Goal: Task Accomplishment & Management: Use online tool/utility

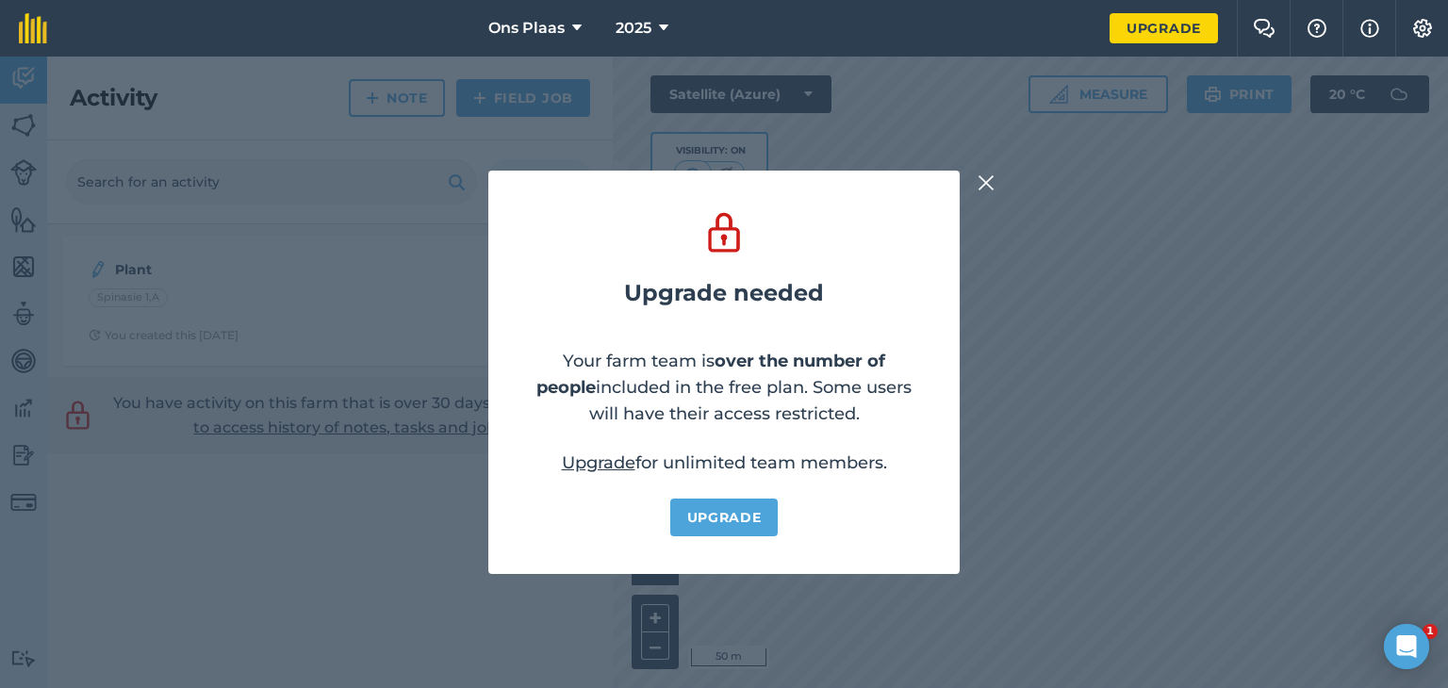
click at [986, 178] on img at bounding box center [986, 183] width 17 height 23
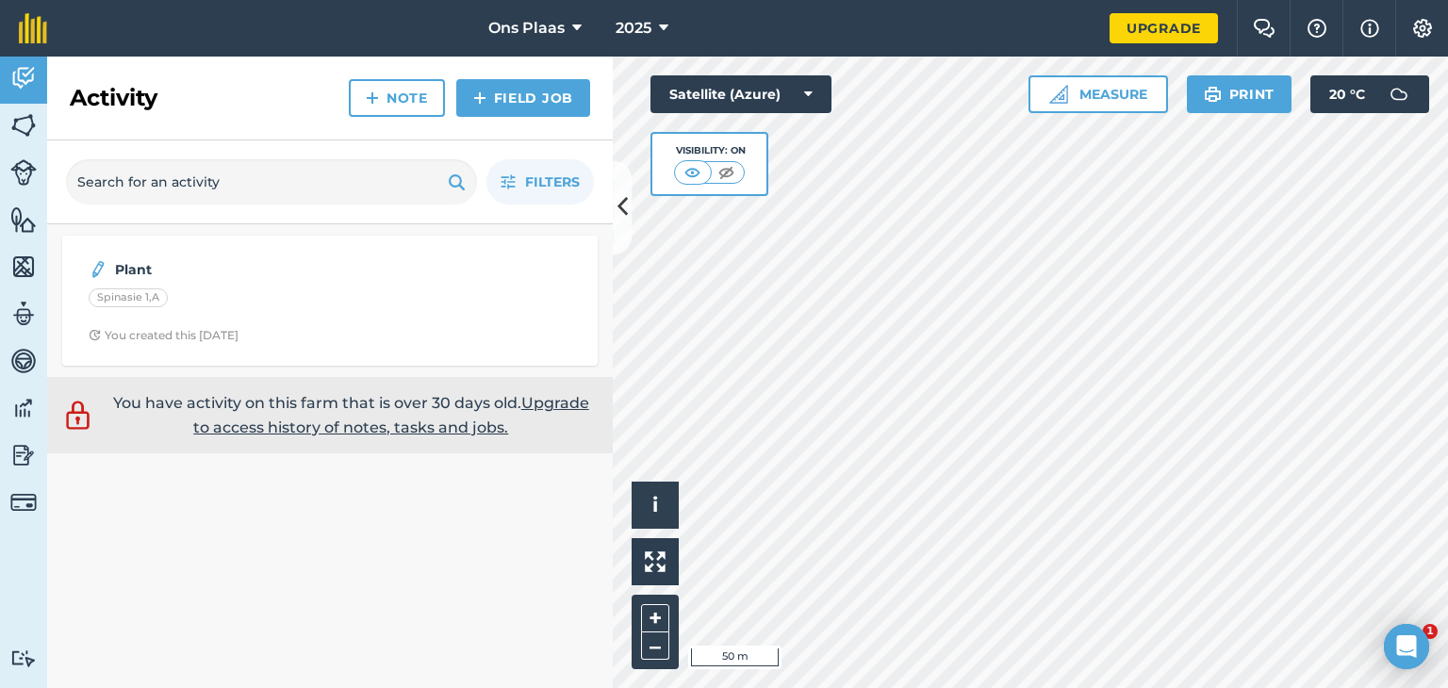
click at [836, 687] on html "Ons Plaas 2025 Upgrade Farm Chat Help Info Settings Map printing is not availab…" at bounding box center [724, 344] width 1448 height 688
click at [1126, 92] on button "Measure" at bounding box center [1099, 94] width 140 height 38
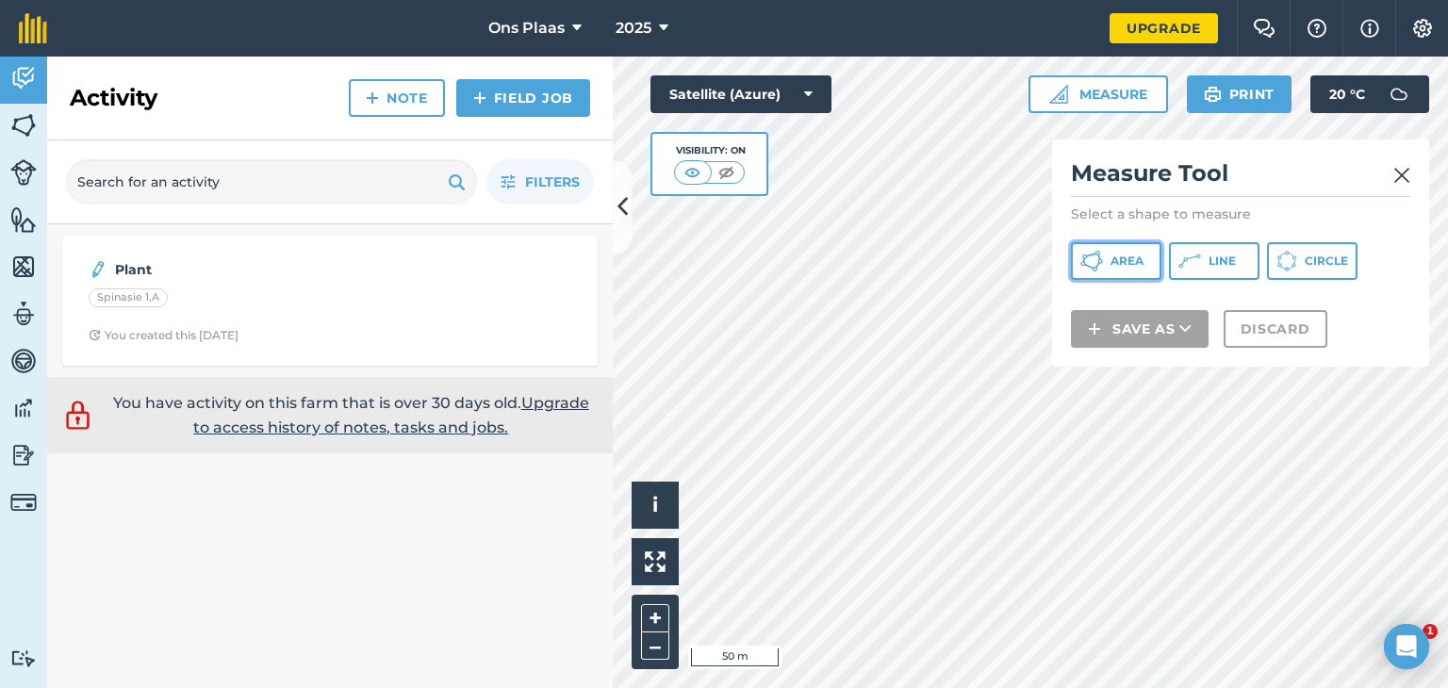
click at [1108, 267] on button "Area" at bounding box center [1116, 261] width 91 height 38
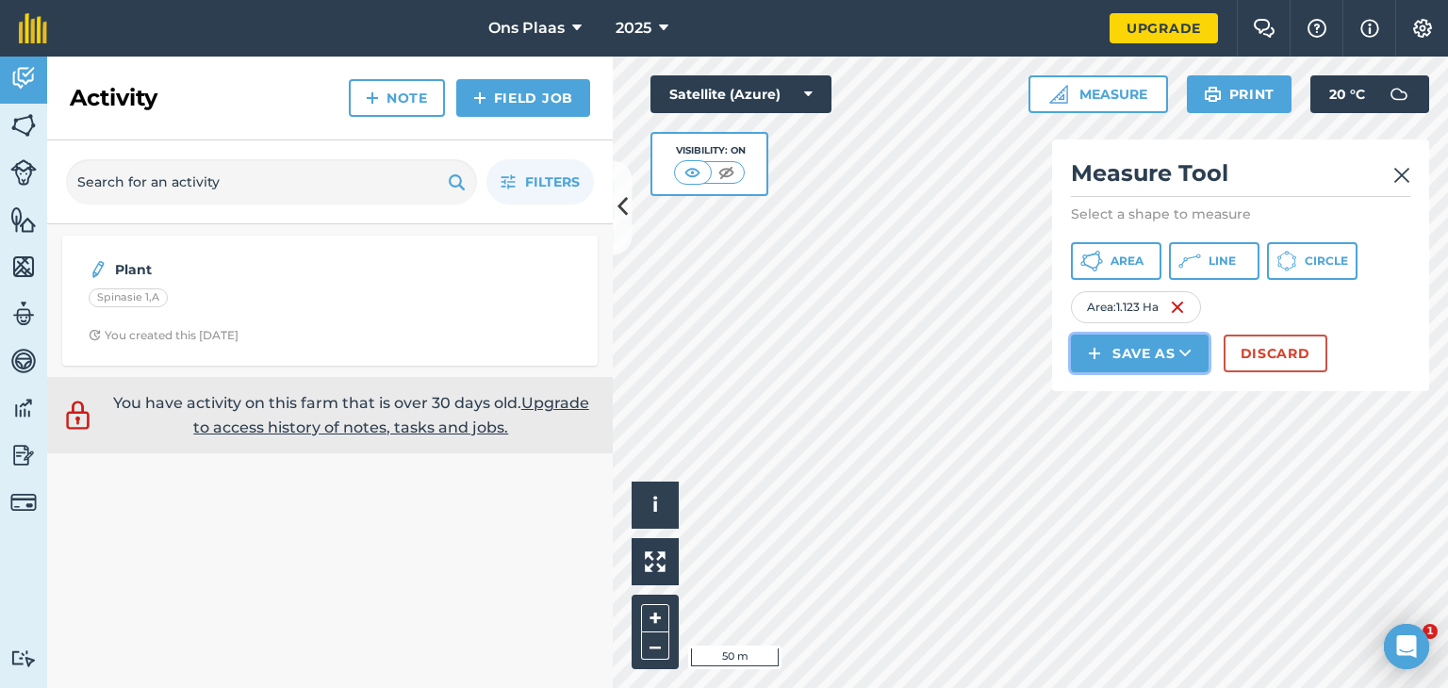
click at [1145, 352] on button "Save as" at bounding box center [1140, 354] width 138 height 38
click at [1129, 399] on link "Field" at bounding box center [1140, 395] width 132 height 41
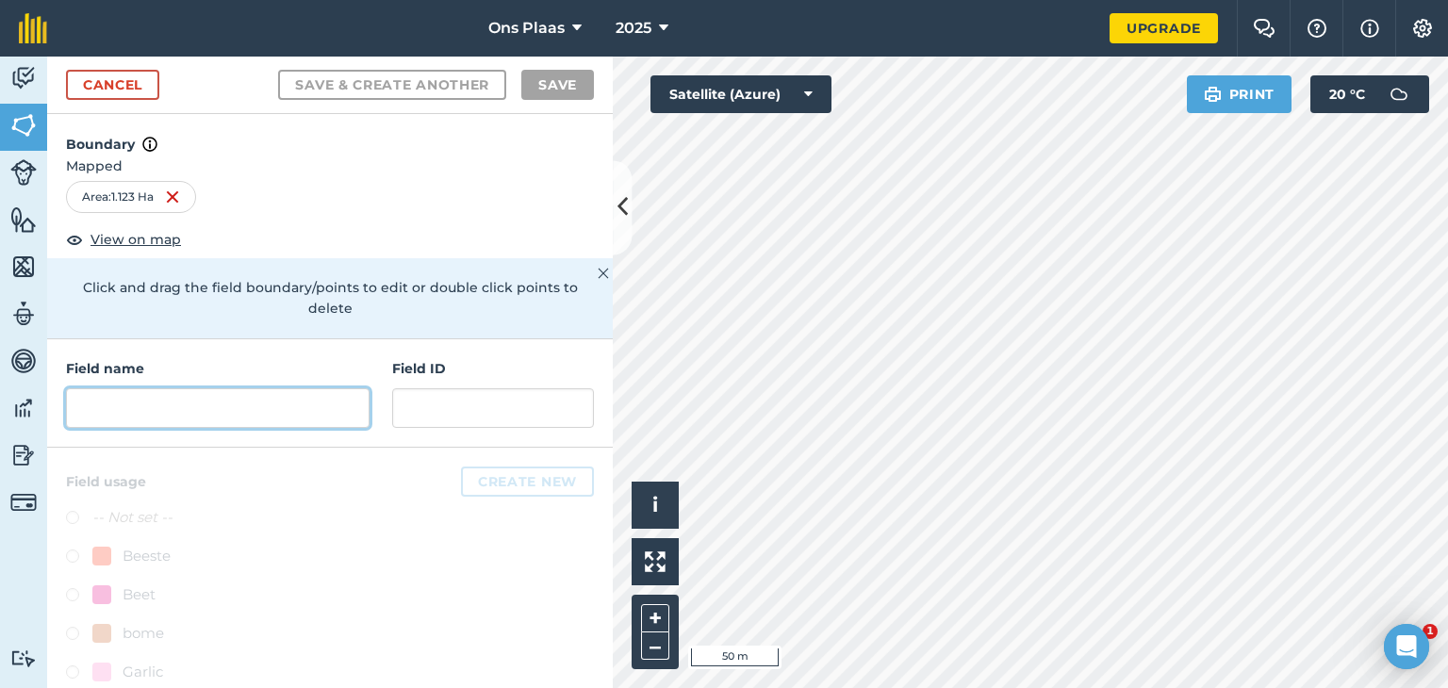
click at [212, 404] on input "text" at bounding box center [218, 408] width 304 height 40
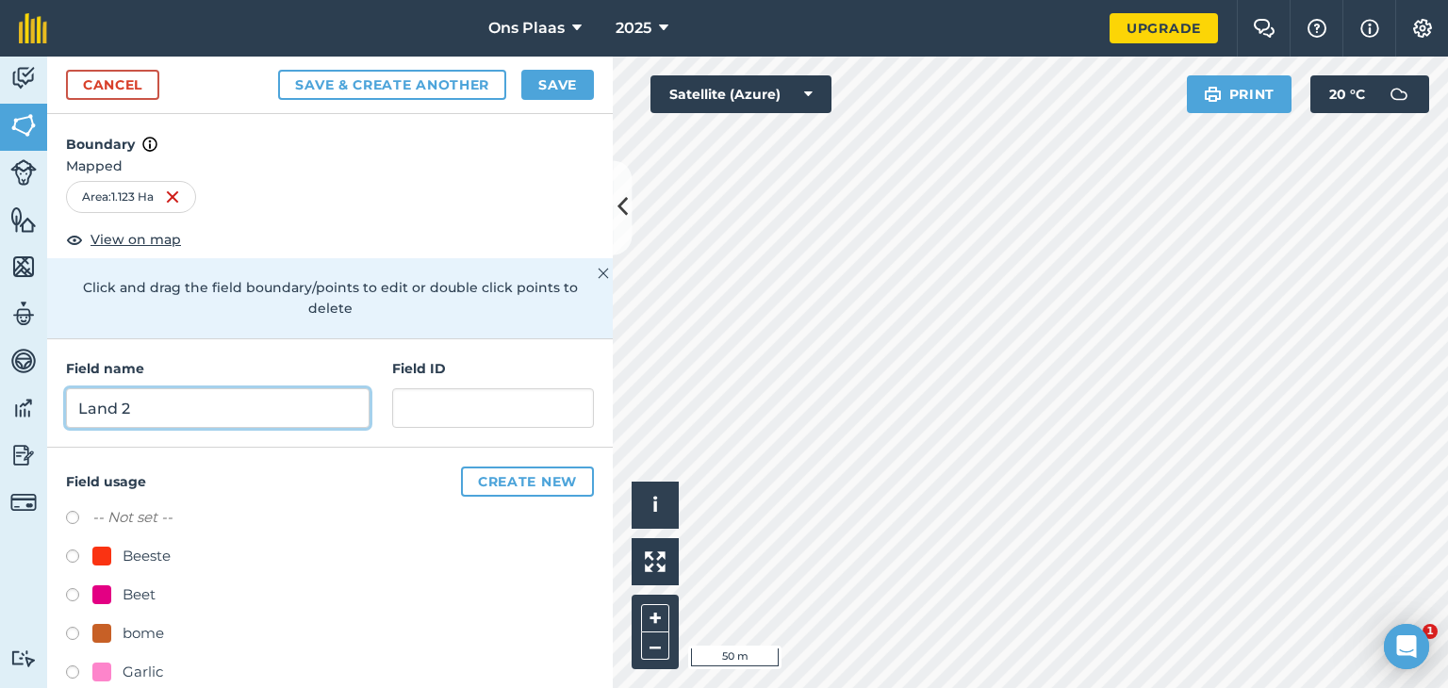
type input "Land 2"
click at [559, 77] on button "Save" at bounding box center [557, 85] width 73 height 30
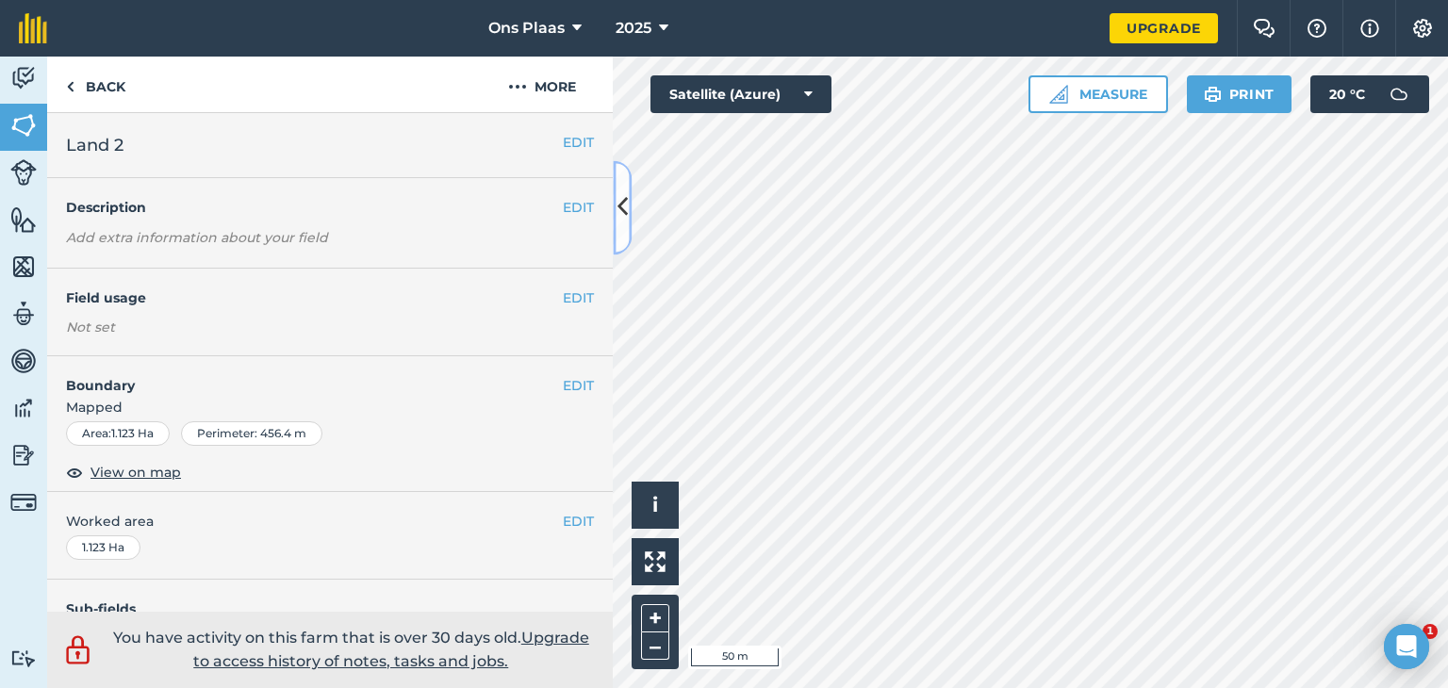
click at [621, 225] on button at bounding box center [622, 207] width 19 height 94
